Goal: Task Accomplishment & Management: Use online tool/utility

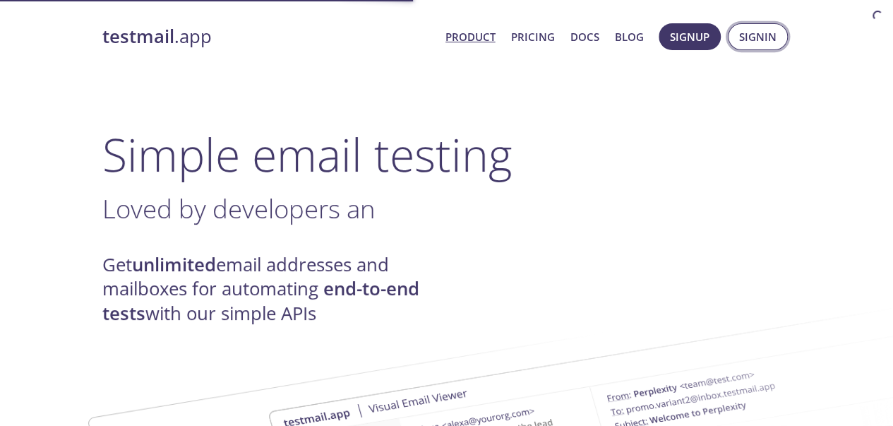
click at [747, 35] on span "Signin" at bounding box center [757, 37] width 37 height 18
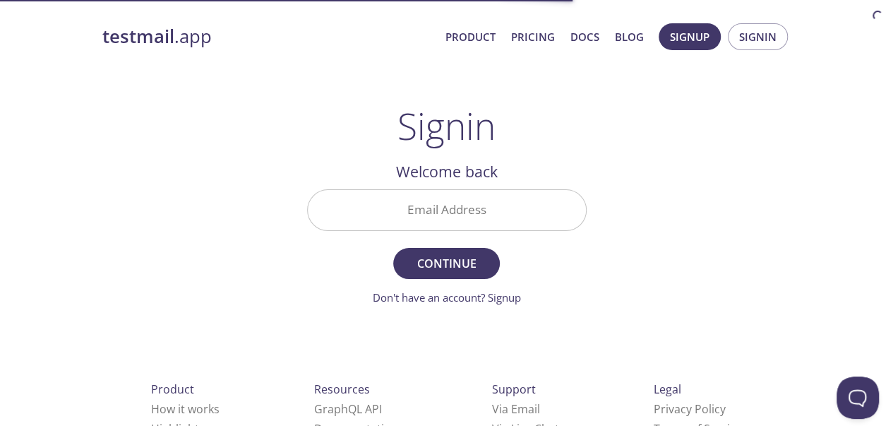
click at [484, 211] on input "Email Address" at bounding box center [447, 210] width 278 height 40
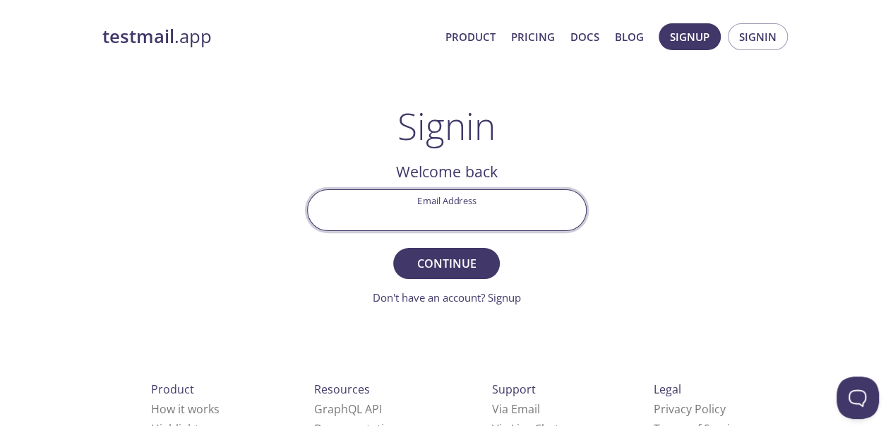
type input "[EMAIL_ADDRESS][DOMAIN_NAME]"
click at [469, 254] on span "Continue" at bounding box center [446, 264] width 75 height 20
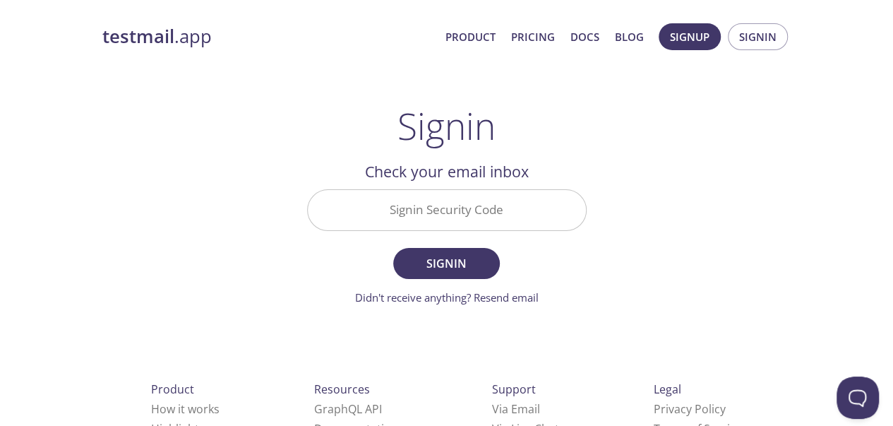
click at [495, 214] on input "Signin Security Code" at bounding box center [447, 210] width 278 height 40
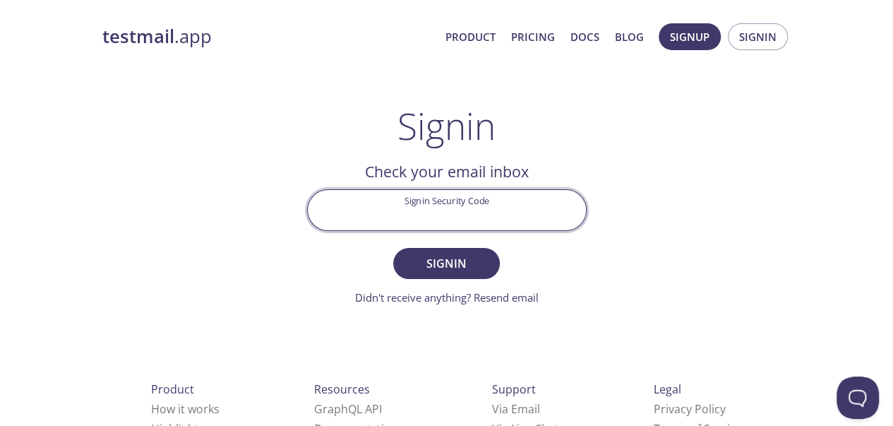
paste input "BBLMS9V"
type input "BBLMS9V"
click at [435, 262] on span "Signin" at bounding box center [446, 264] width 75 height 20
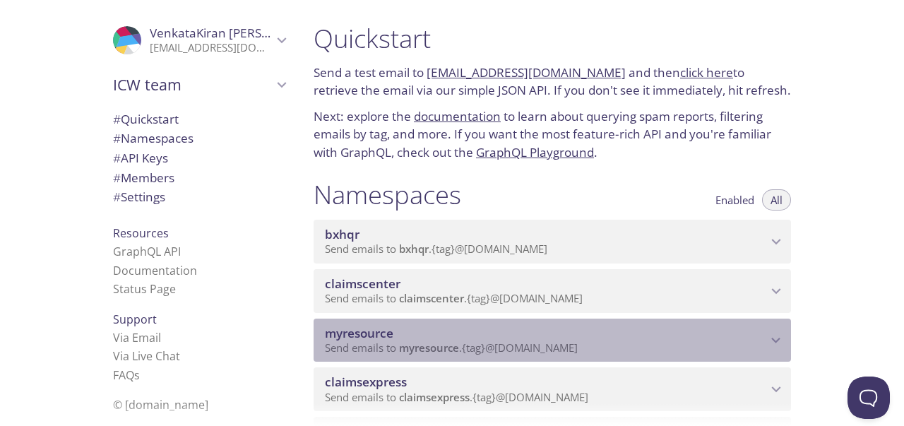
click at [706, 340] on span "myresource" at bounding box center [546, 334] width 442 height 16
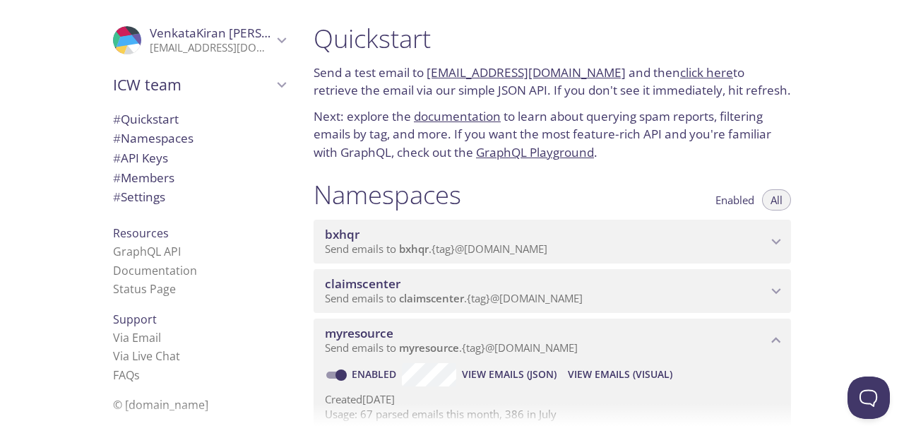
click at [614, 372] on span "View Emails (Visual)" at bounding box center [620, 374] width 105 height 17
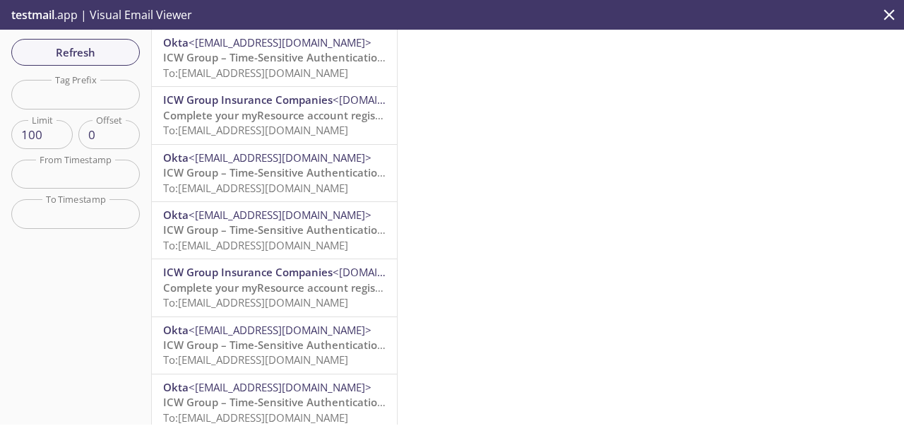
click at [284, 57] on span "ICW Group – Time-Sensitive Authentication Code" at bounding box center [288, 57] width 250 height 14
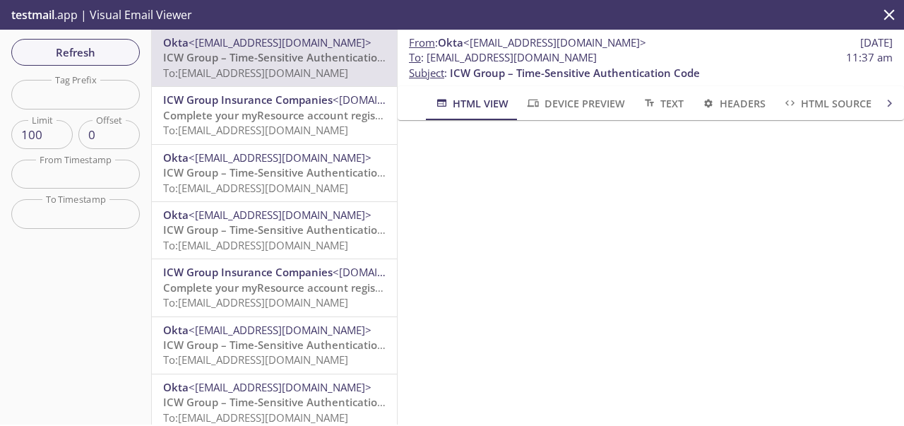
click at [893, 290] on div "From : Okta <[EMAIL_ADDRESS][DOMAIN_NAME]> [DATE] To : [EMAIL_ADDRESS][DOMAIN_N…" at bounding box center [651, 227] width 506 height 395
click at [94, 49] on span "Refresh" at bounding box center [76, 52] width 106 height 18
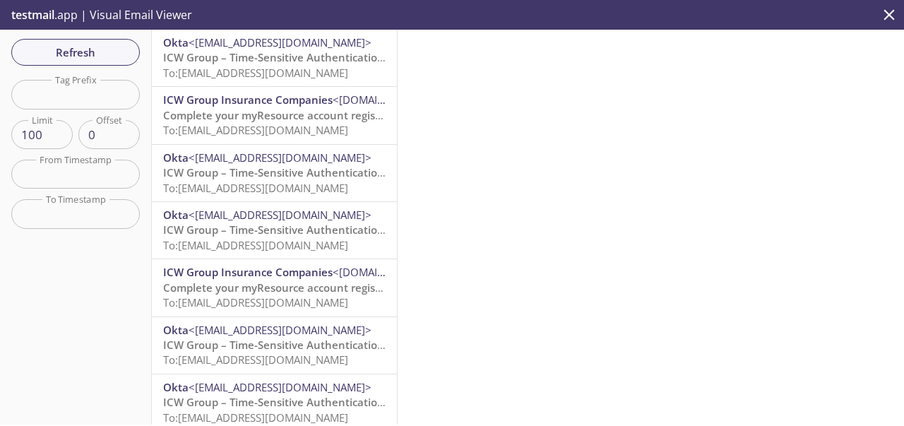
click at [262, 73] on span "To: [EMAIL_ADDRESS][DOMAIN_NAME]" at bounding box center [255, 73] width 185 height 14
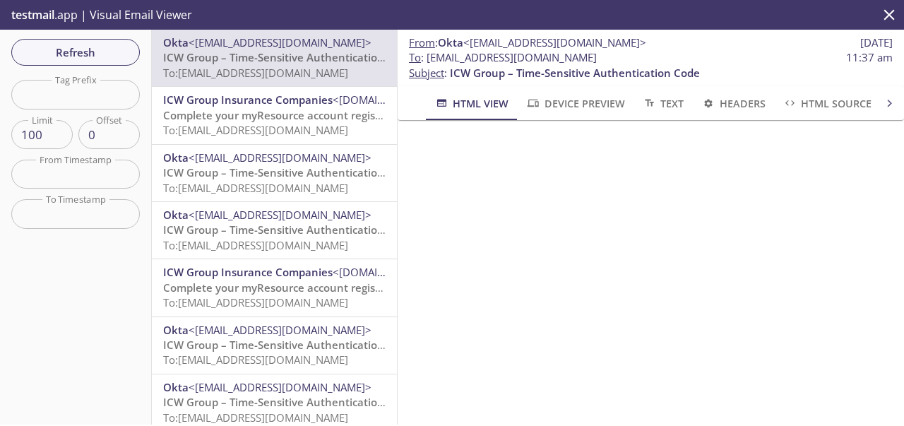
click at [86, 50] on span "Refresh" at bounding box center [76, 52] width 106 height 18
